Goal: Information Seeking & Learning: Learn about a topic

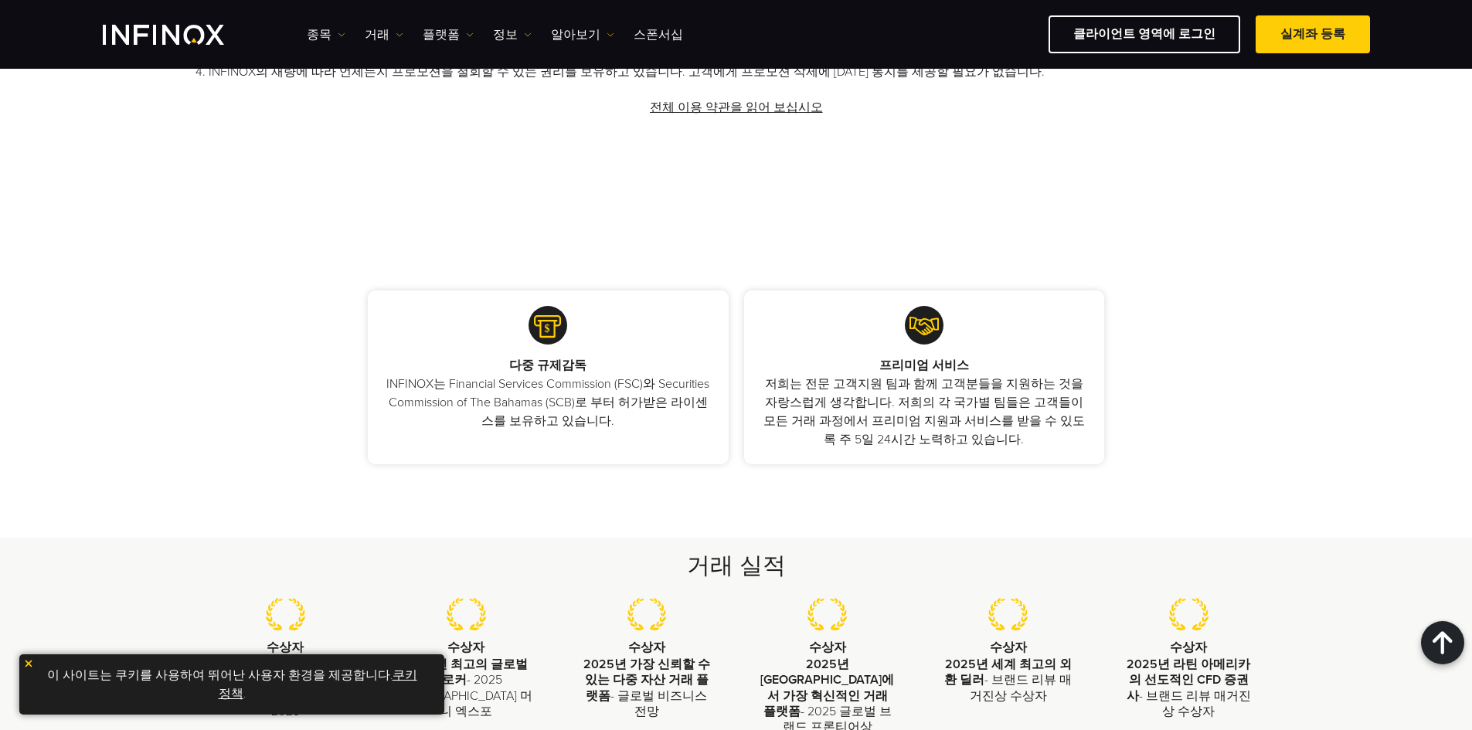
scroll to position [1237, 0]
